Goal: Task Accomplishment & Management: Manage account settings

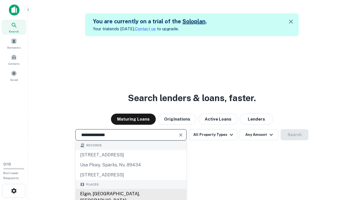
click at [131, 194] on div "Elgin, [GEOGRAPHIC_DATA], [GEOGRAPHIC_DATA]" at bounding box center [131, 197] width 111 height 17
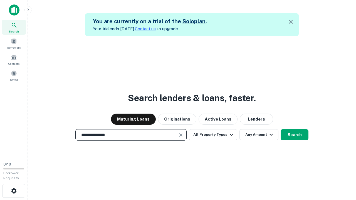
scroll to position [26, 103]
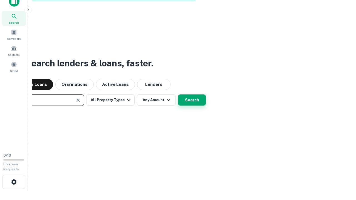
type input "**********"
click at [192, 100] on button "Search" at bounding box center [192, 100] width 28 height 11
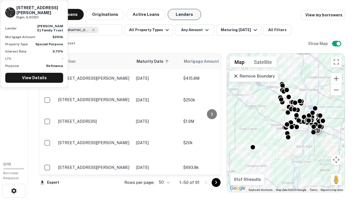
click at [185, 14] on button "Lenders" at bounding box center [184, 14] width 33 height 11
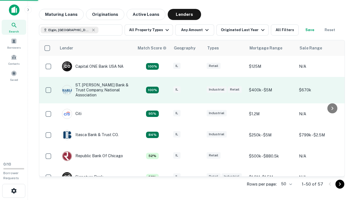
click at [198, 90] on div "IL" at bounding box center [187, 91] width 28 height 8
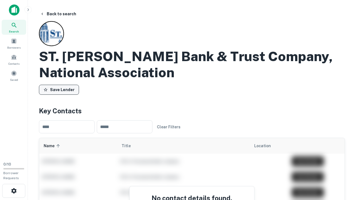
click at [59, 90] on button "Save Lender" at bounding box center [59, 90] width 40 height 10
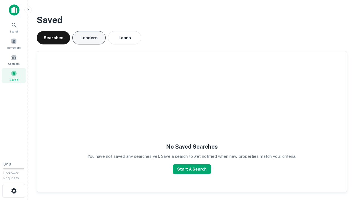
click at [89, 38] on button "Lenders" at bounding box center [88, 37] width 33 height 13
